Goal: Check status: Check status

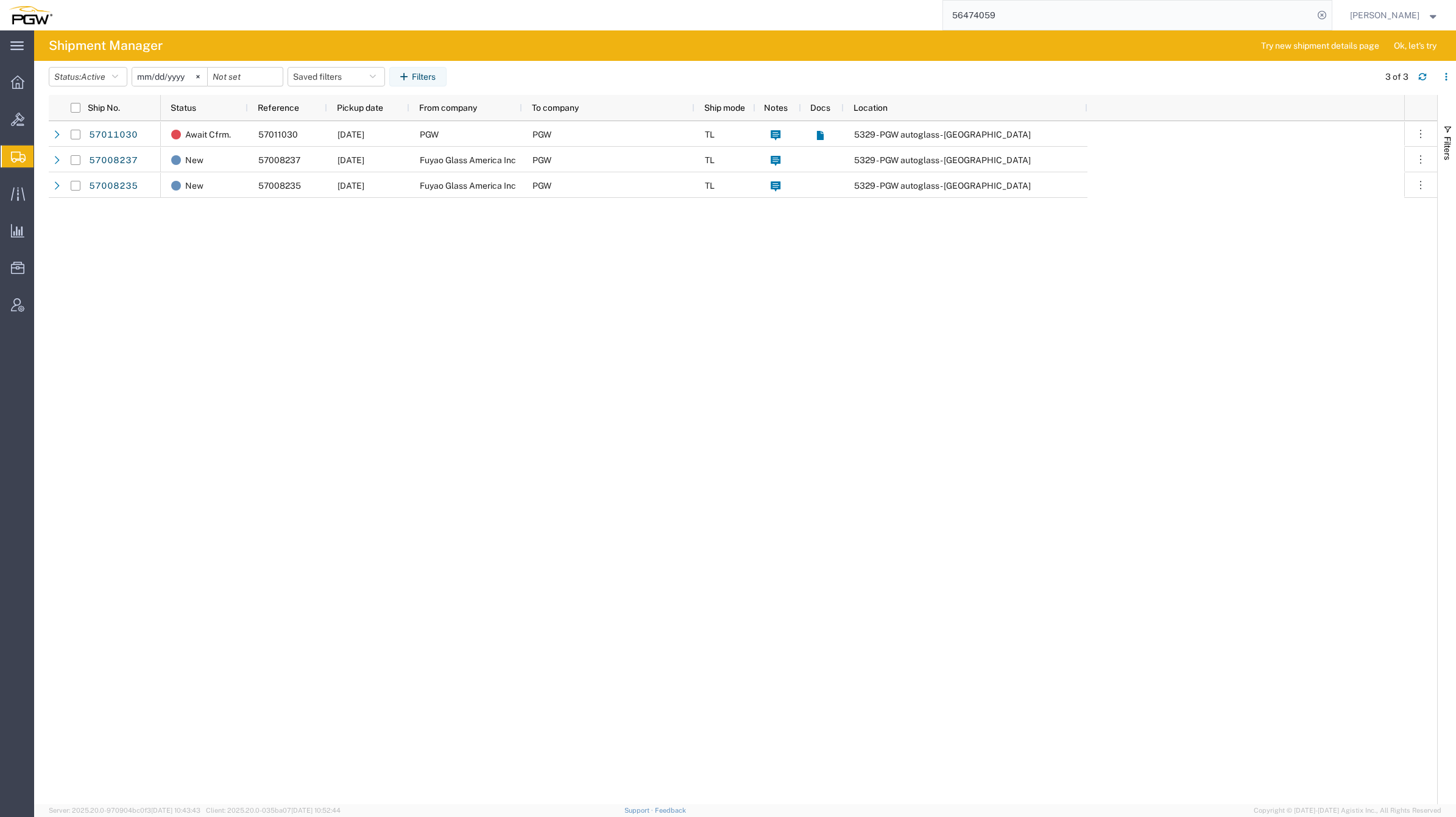
click at [0, 0] on span "Shipment Manager" at bounding box center [0, 0] width 0 height 0
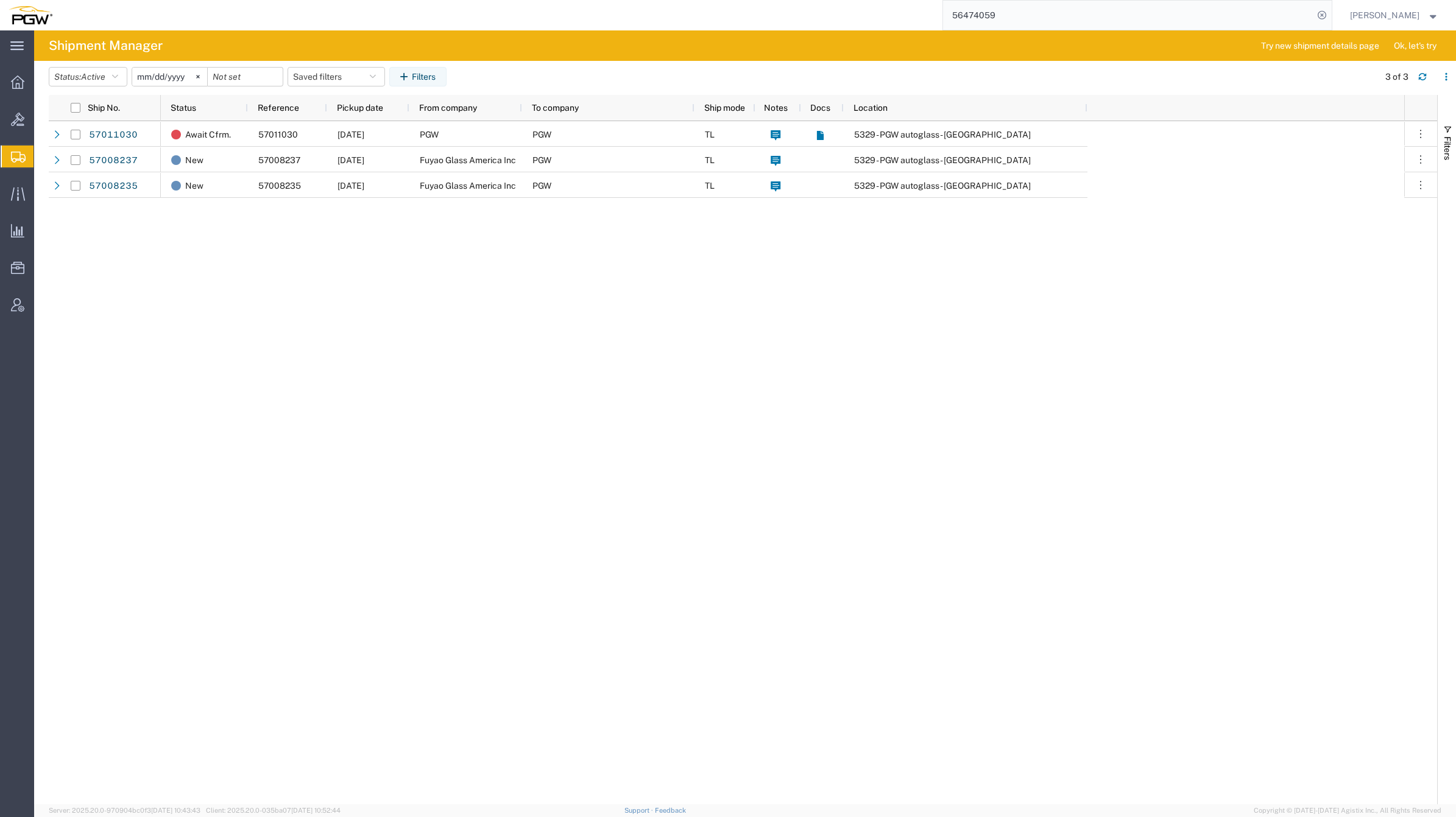
drag, startPoint x: 93, startPoint y: 171, endPoint x: 44, endPoint y: 181, distance: 50.0
click at [0, 0] on span "Shipment Manager" at bounding box center [0, 0] width 0 height 0
click at [185, 236] on div "Await Cfrm. 57011030 [DATE] PGW PGW TL 5329 - PGW autoglass - [GEOGRAPHIC_DATA]…" at bounding box center [782, 463] width 1243 height 683
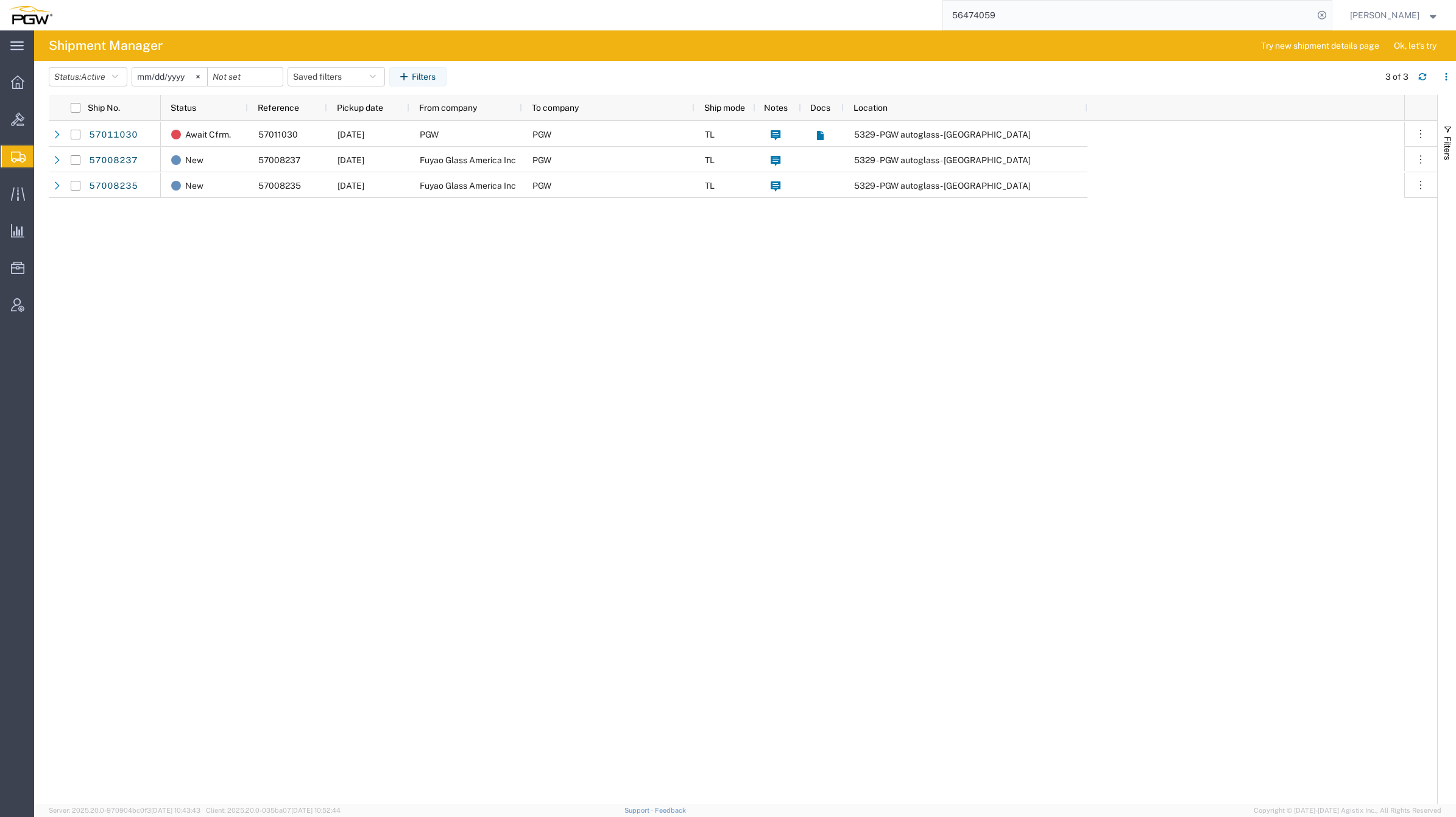
click at [0, 0] on span "Shipment Manager" at bounding box center [0, 0] width 0 height 0
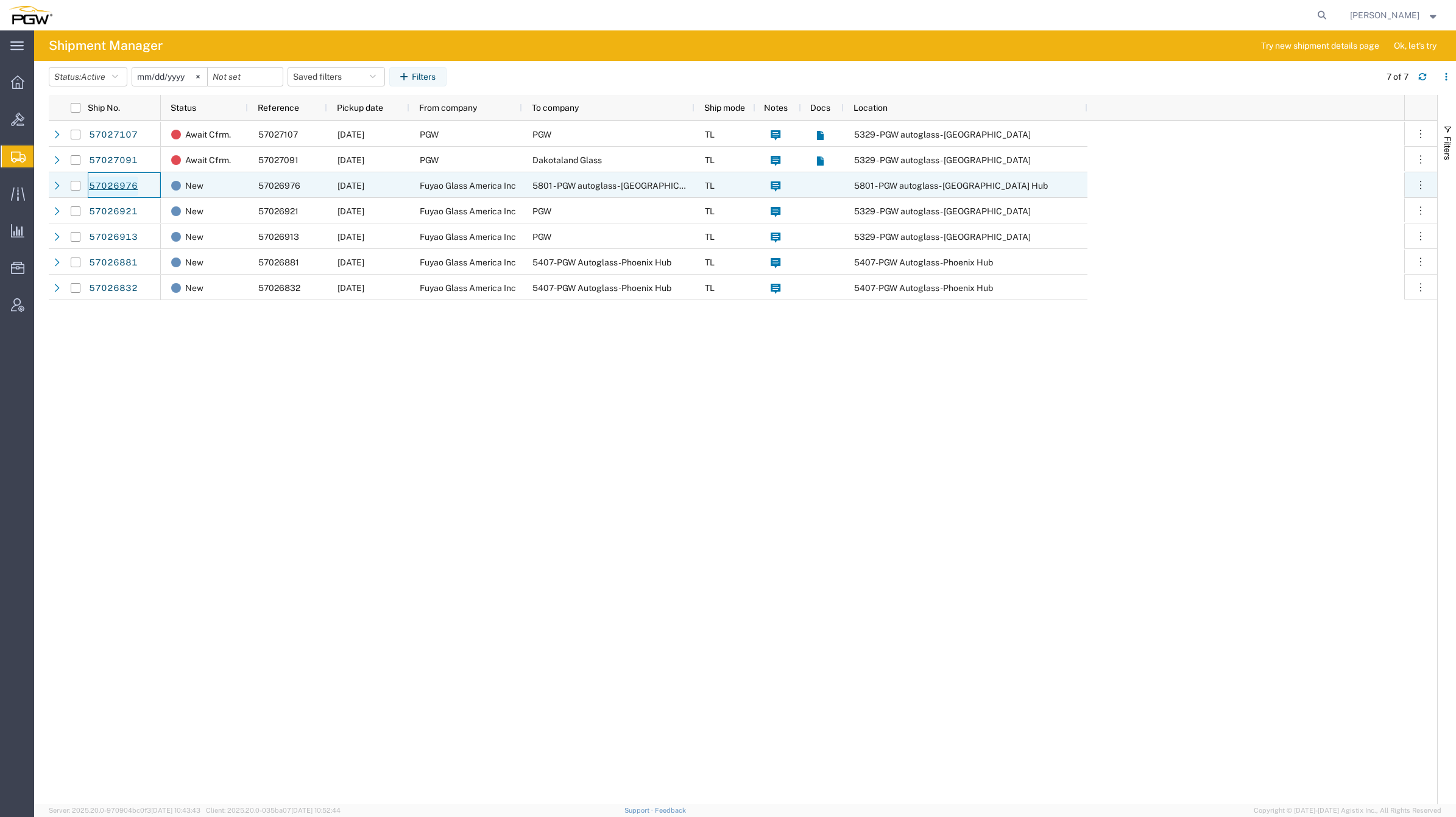
click at [112, 186] on link "57026976" at bounding box center [113, 186] width 50 height 20
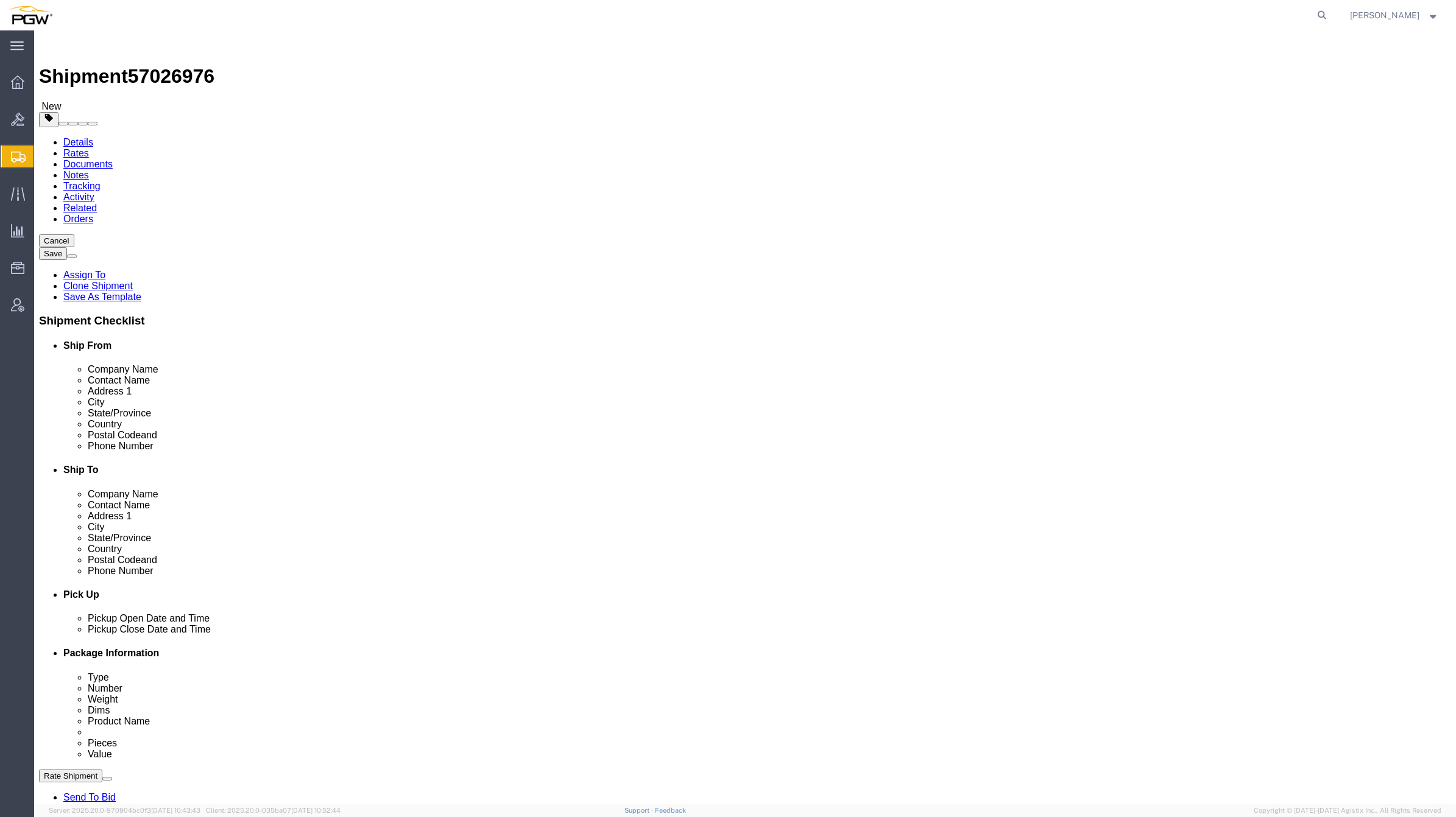
drag, startPoint x: 1420, startPoint y: 25, endPoint x: 1458, endPoint y: 59, distance: 51.0
select select
select select "62891"
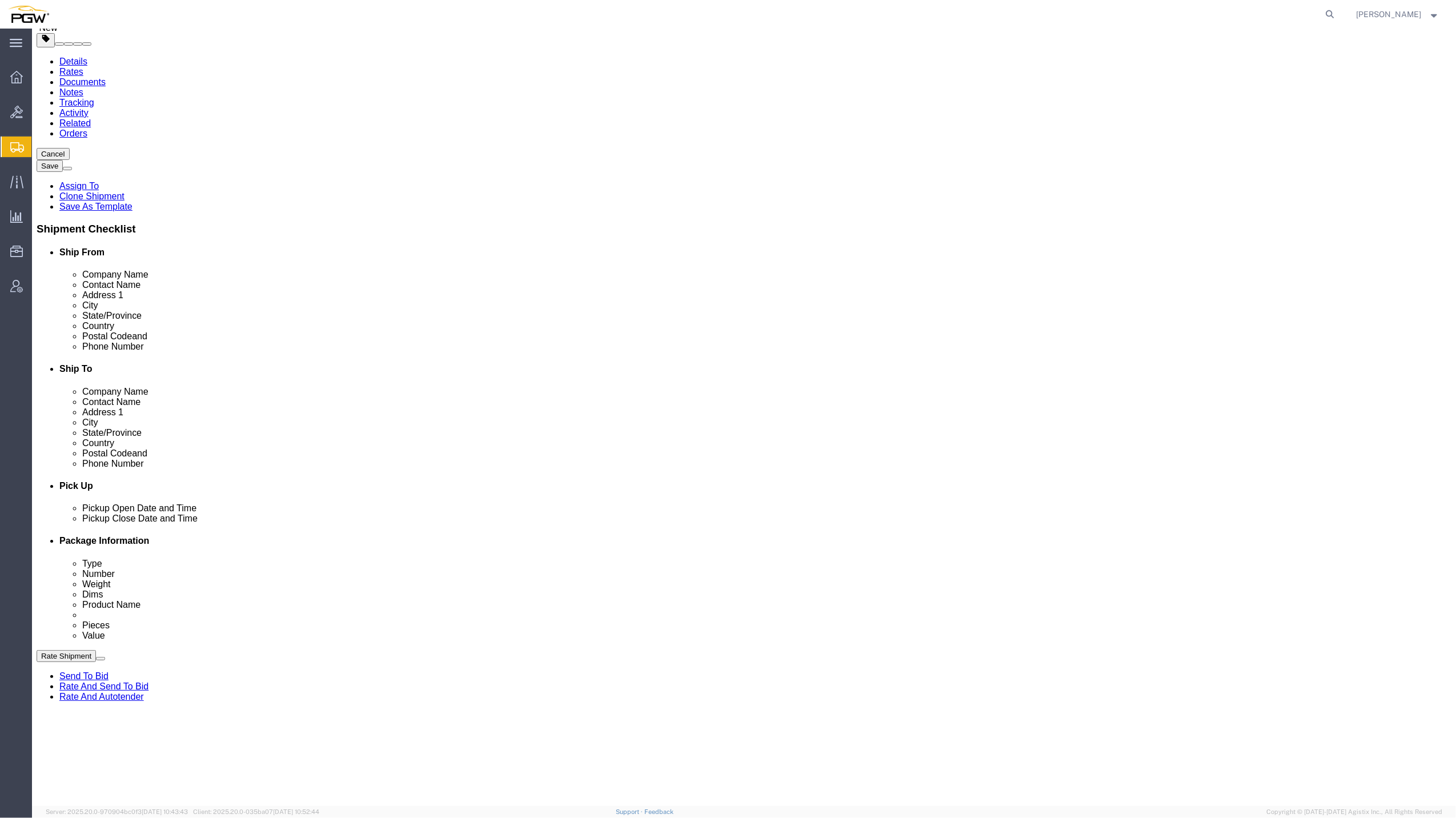
scroll to position [71, 0]
click span "57026976"
copy span "57026976"
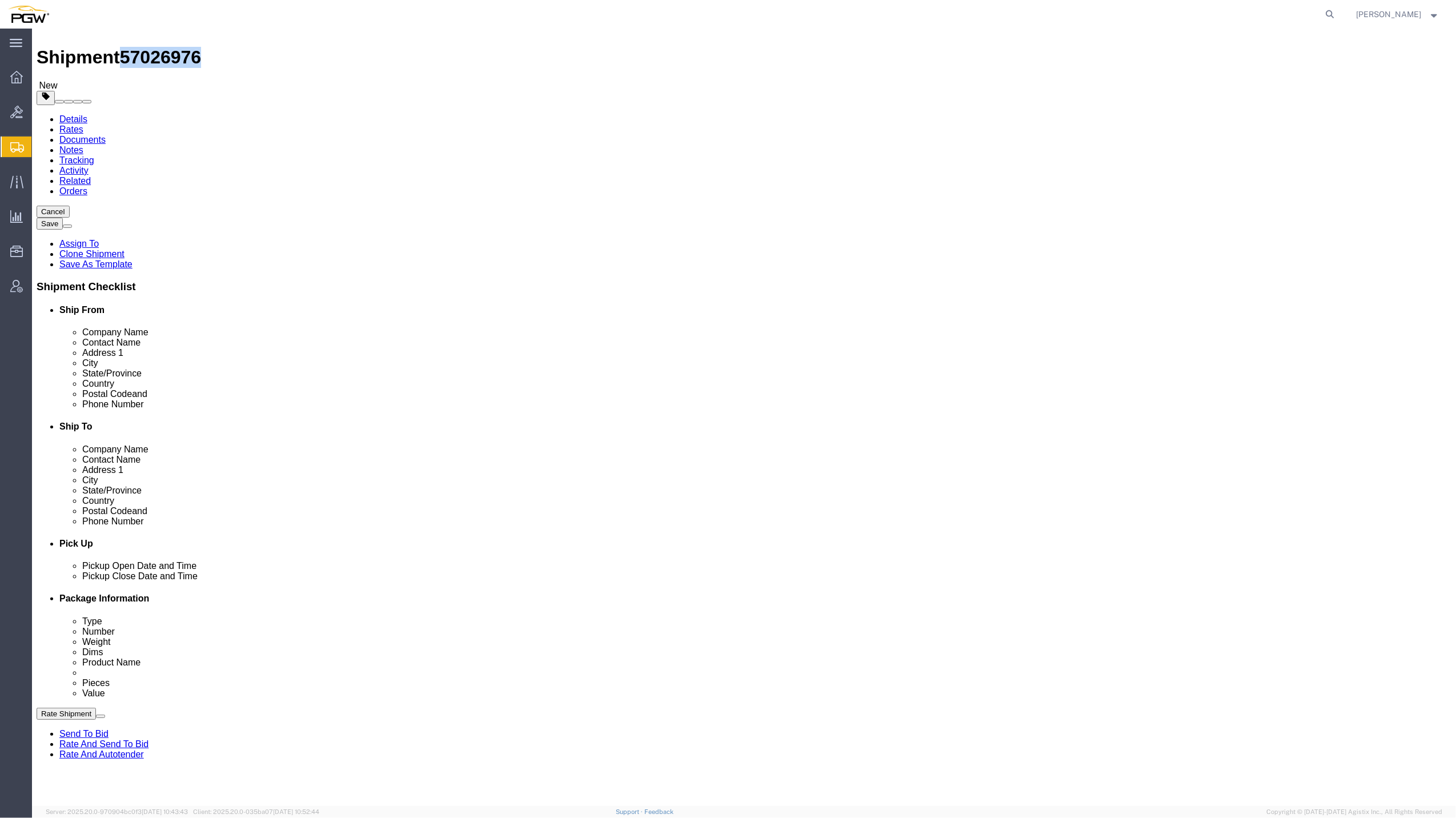
scroll to position [14, 0]
click at [1322, 10] on icon at bounding box center [1331, 14] width 16 height 16
click at [1177, 16] on input "search" at bounding box center [1149, 14] width 348 height 28
paste input "57008246"
type input "57008246"
